Goal: Task Accomplishment & Management: Use online tool/utility

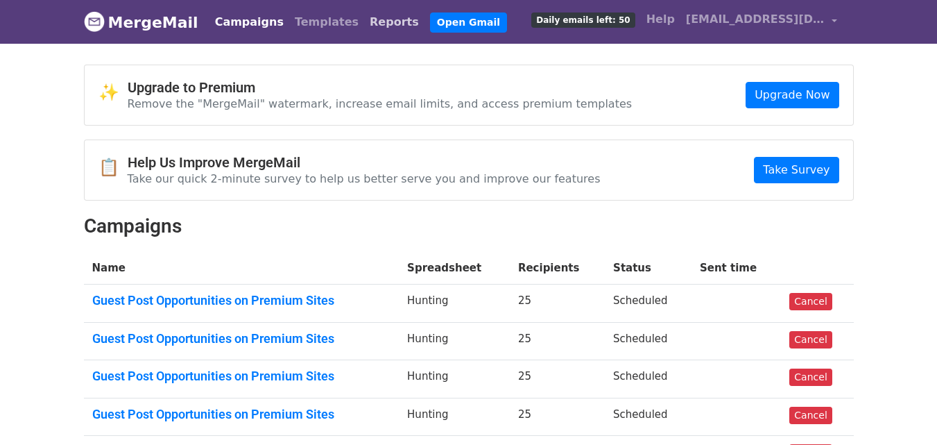
click at [364, 24] on link "Reports" at bounding box center [394, 22] width 60 height 28
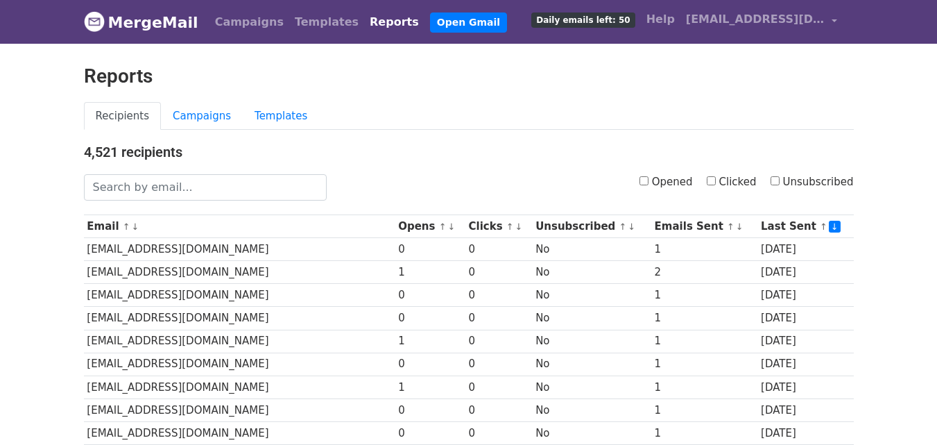
click at [723, 183] on label "Clicked" at bounding box center [732, 182] width 50 height 16
click at [716, 183] on input "Clicked" at bounding box center [711, 180] width 9 height 9
checkbox input "true"
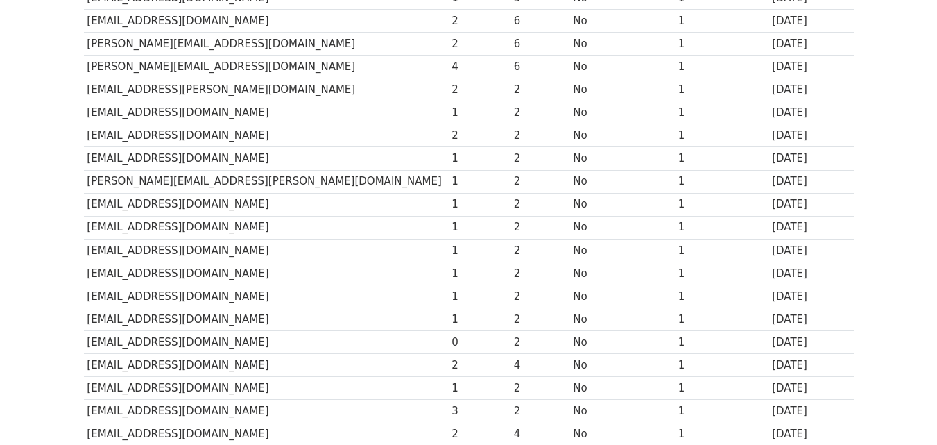
scroll to position [686, 0]
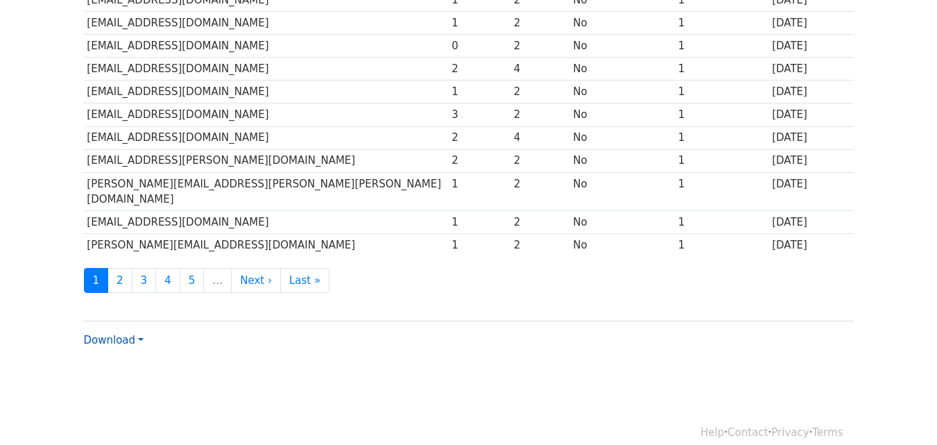
click at [109, 334] on link "Download" at bounding box center [114, 340] width 60 height 12
click at [121, 355] on link "CSV" at bounding box center [140, 366] width 110 height 22
